Goal: Information Seeking & Learning: Learn about a topic

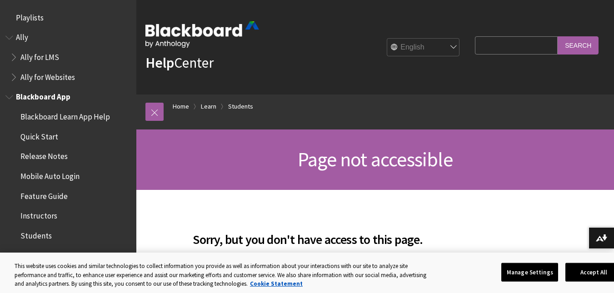
click at [63, 100] on span "Blackboard App" at bounding box center [43, 95] width 55 height 12
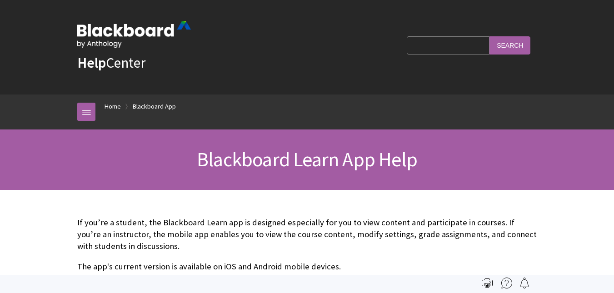
scroll to position [95, 0]
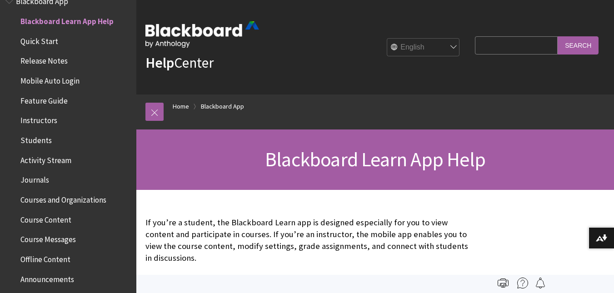
click at [51, 216] on span "Course Content" at bounding box center [45, 218] width 51 height 12
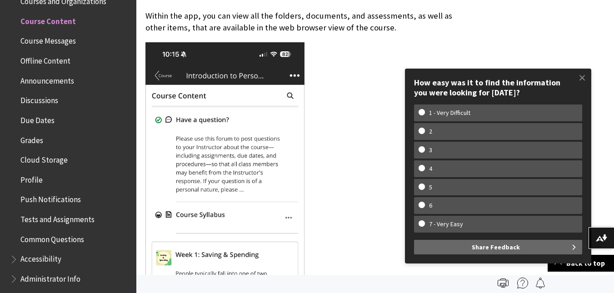
scroll to position [40, 0]
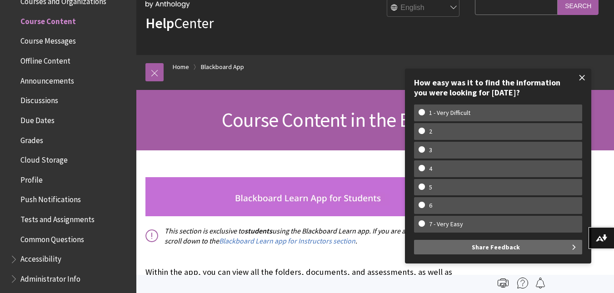
click at [583, 75] on span at bounding box center [581, 77] width 19 height 19
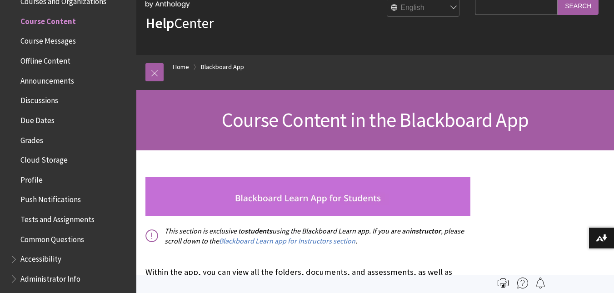
click at [485, 14] on input "Search Query" at bounding box center [516, 6] width 83 height 18
type input "ultra"
click at [557, 0] on input "Search" at bounding box center [577, 6] width 41 height 18
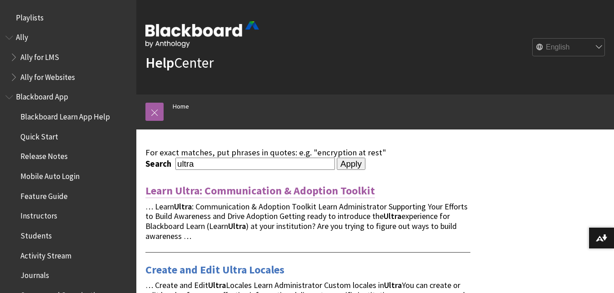
click at [296, 195] on link "Learn Ultra: Communication & Adoption Toolkit" at bounding box center [259, 191] width 229 height 15
